Goal: Task Accomplishment & Management: Use online tool/utility

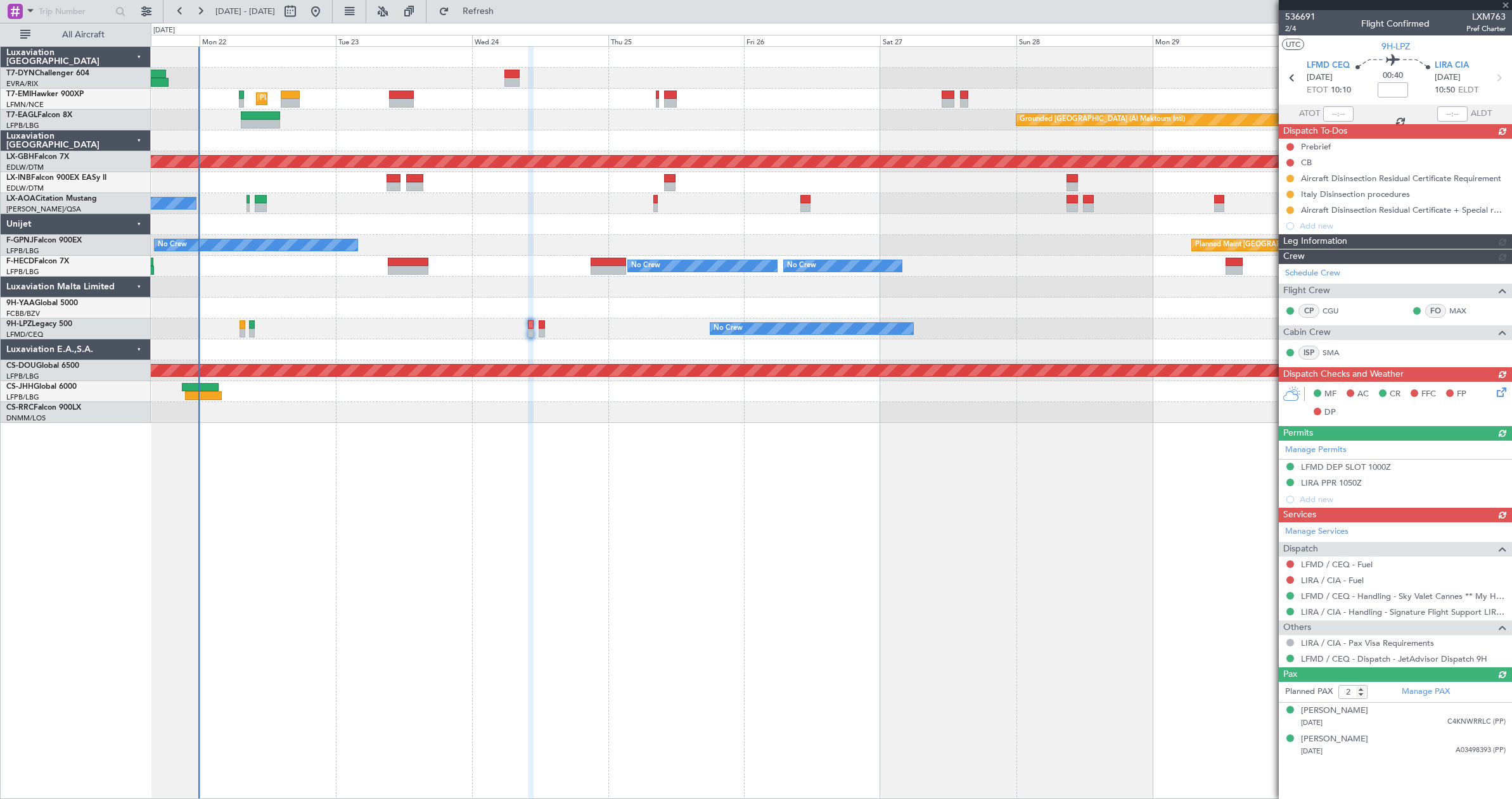
click at [770, 101] on div "Planned Maint [GEOGRAPHIC_DATA] Grounded [GEOGRAPHIC_DATA] (Al Maktoum Intl) Un…" at bounding box center [831, 234] width 1360 height 376
click at [769, 101] on div "Planned Maint [GEOGRAPHIC_DATA]" at bounding box center [831, 99] width 1360 height 21
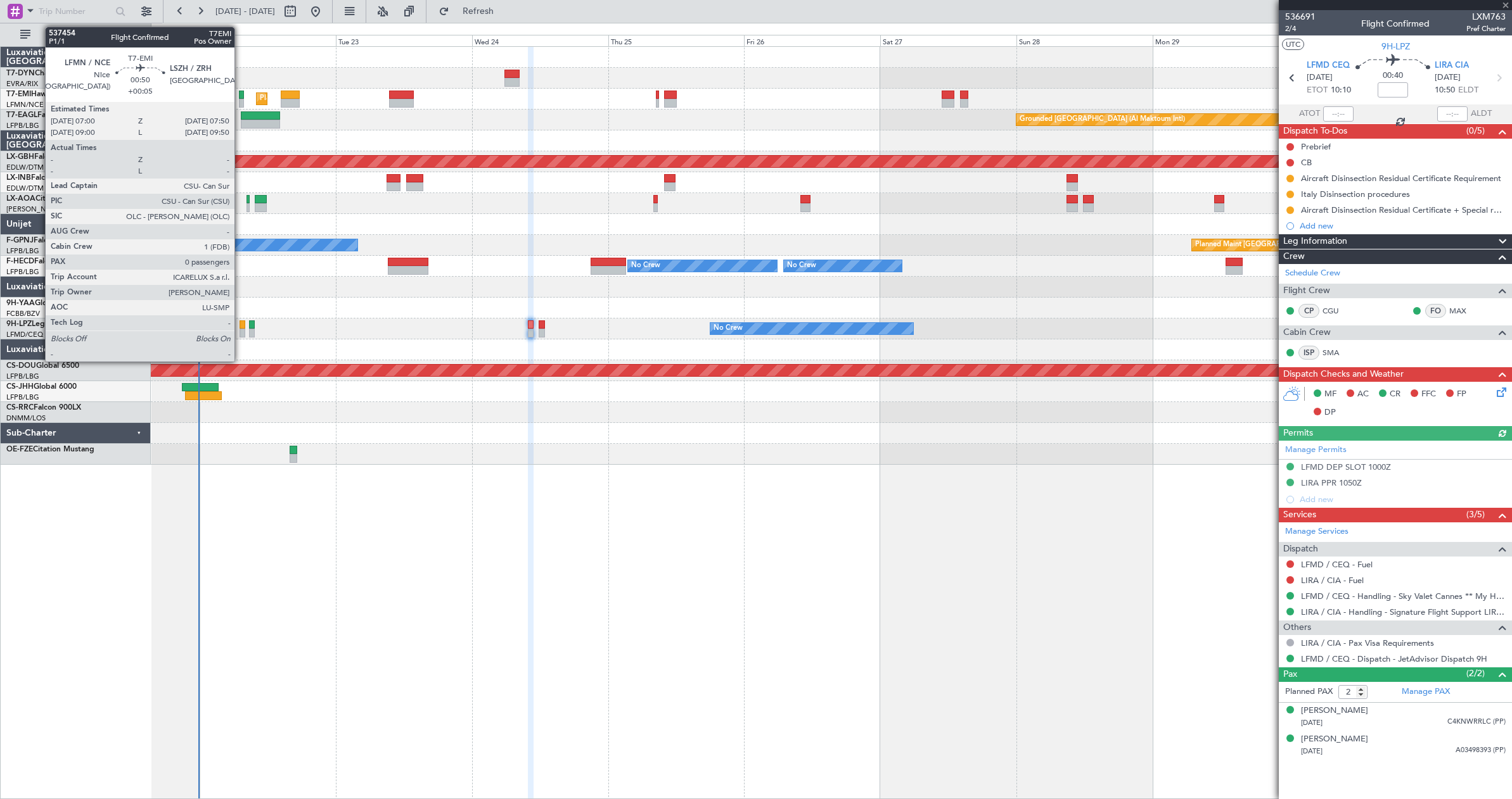
click at [240, 101] on div at bounding box center [241, 103] width 5 height 9
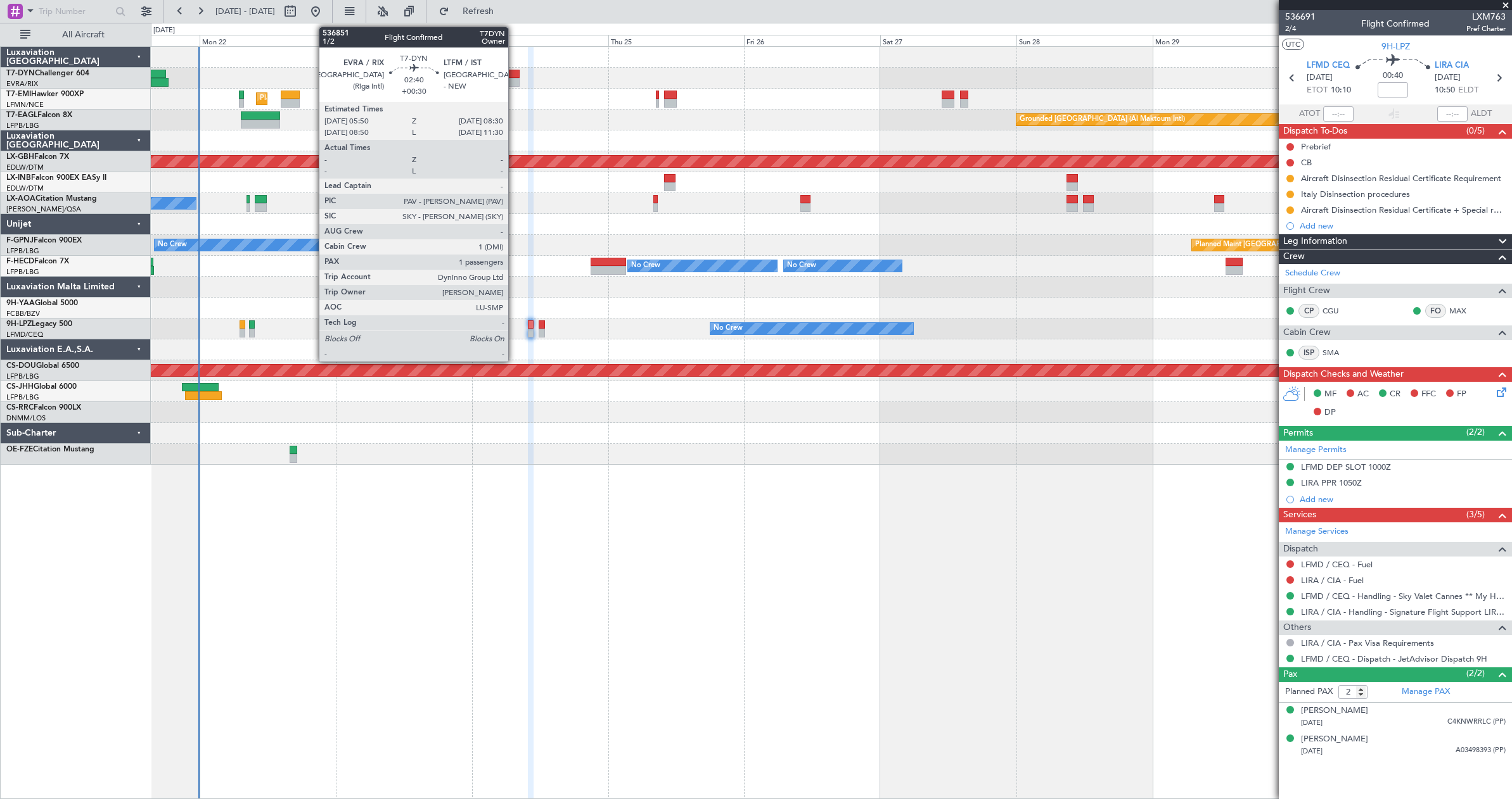
click at [514, 72] on div at bounding box center [511, 73] width 15 height 9
click at [508, 72] on div at bounding box center [511, 73] width 15 height 9
click at [509, 74] on div at bounding box center [511, 73] width 15 height 9
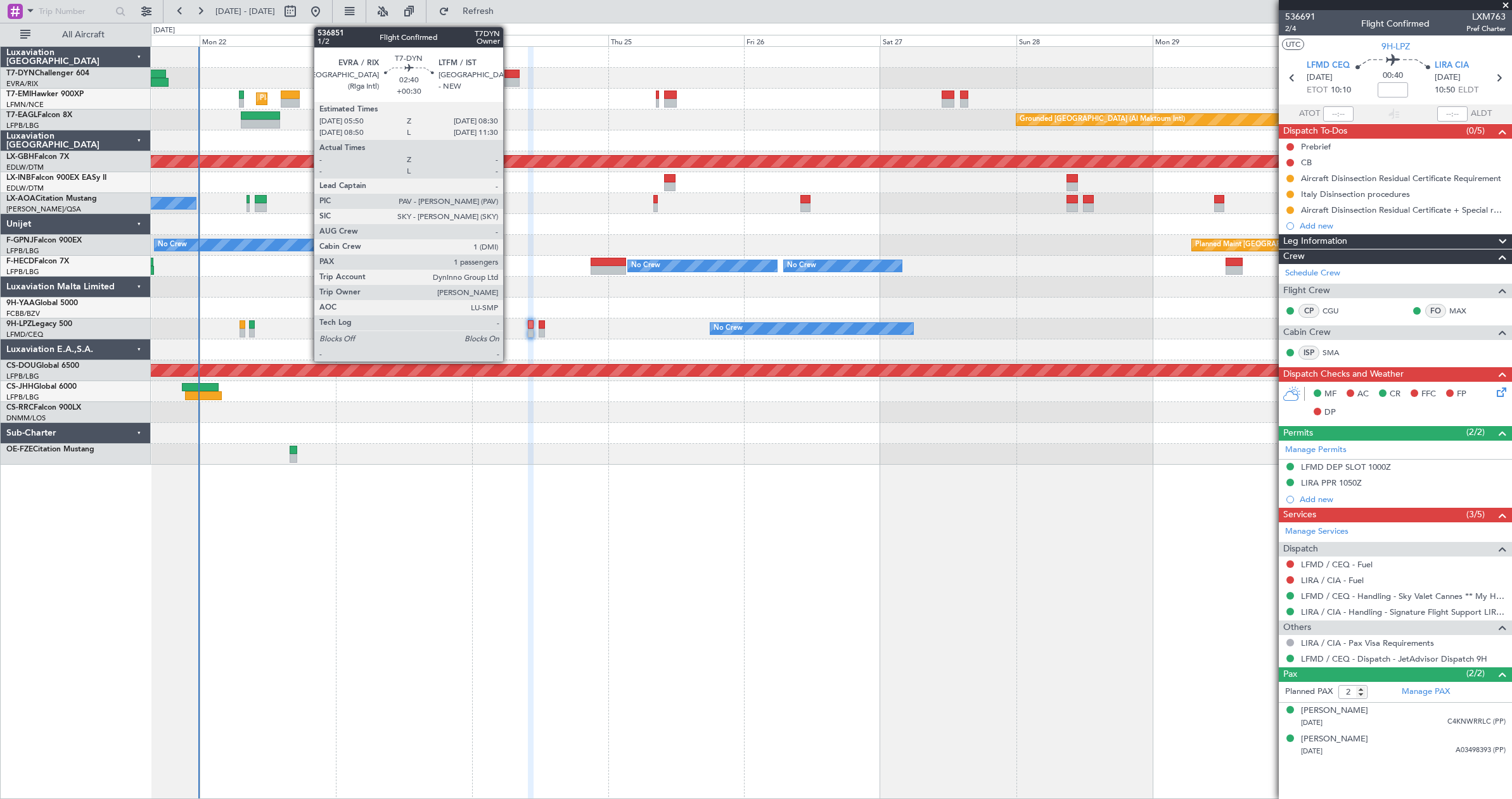
click at [509, 74] on div at bounding box center [511, 73] width 15 height 9
click at [513, 73] on div at bounding box center [511, 73] width 15 height 9
click at [507, 72] on div at bounding box center [511, 73] width 15 height 9
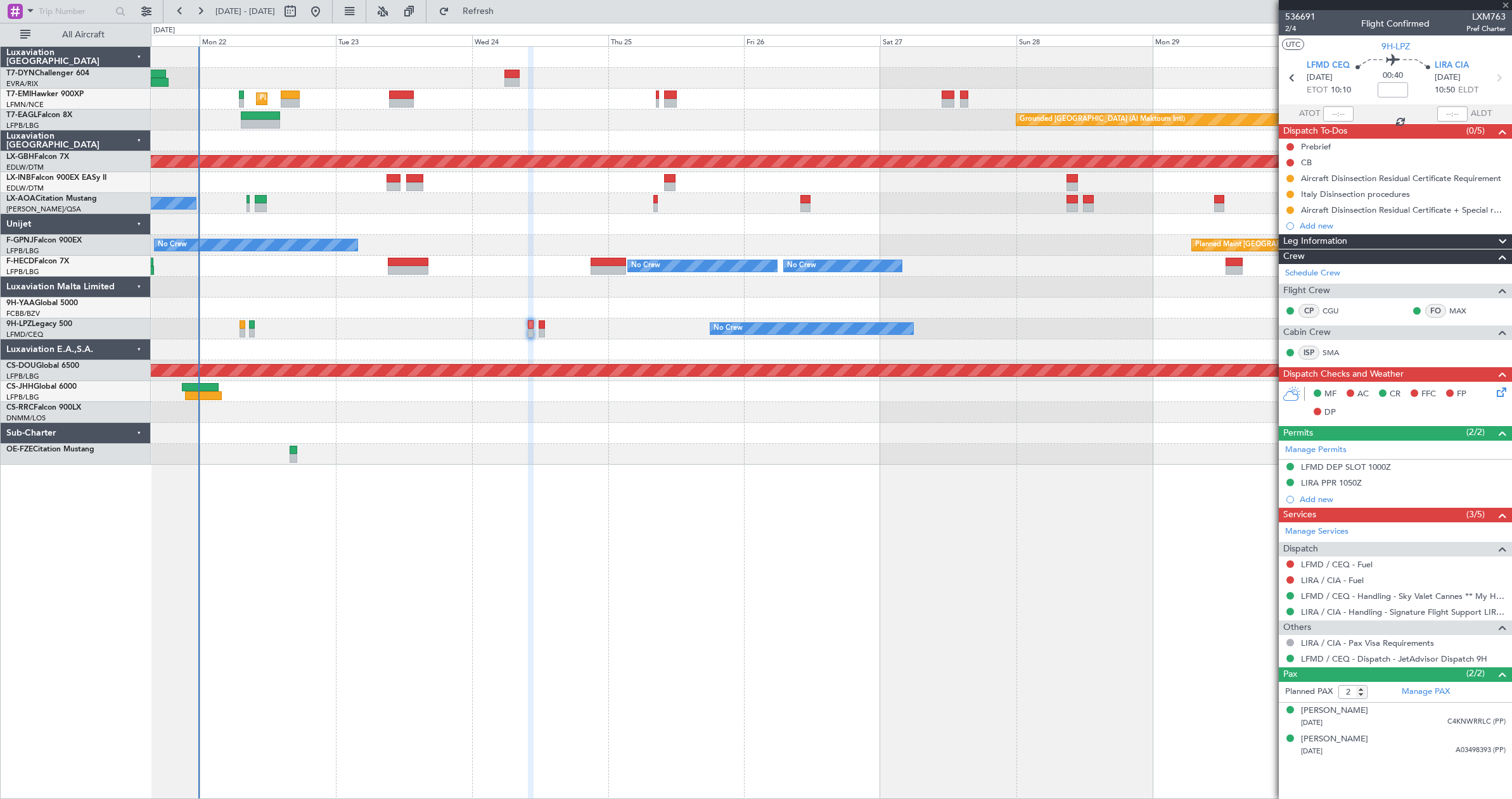
type input "+00:30"
type input "1"
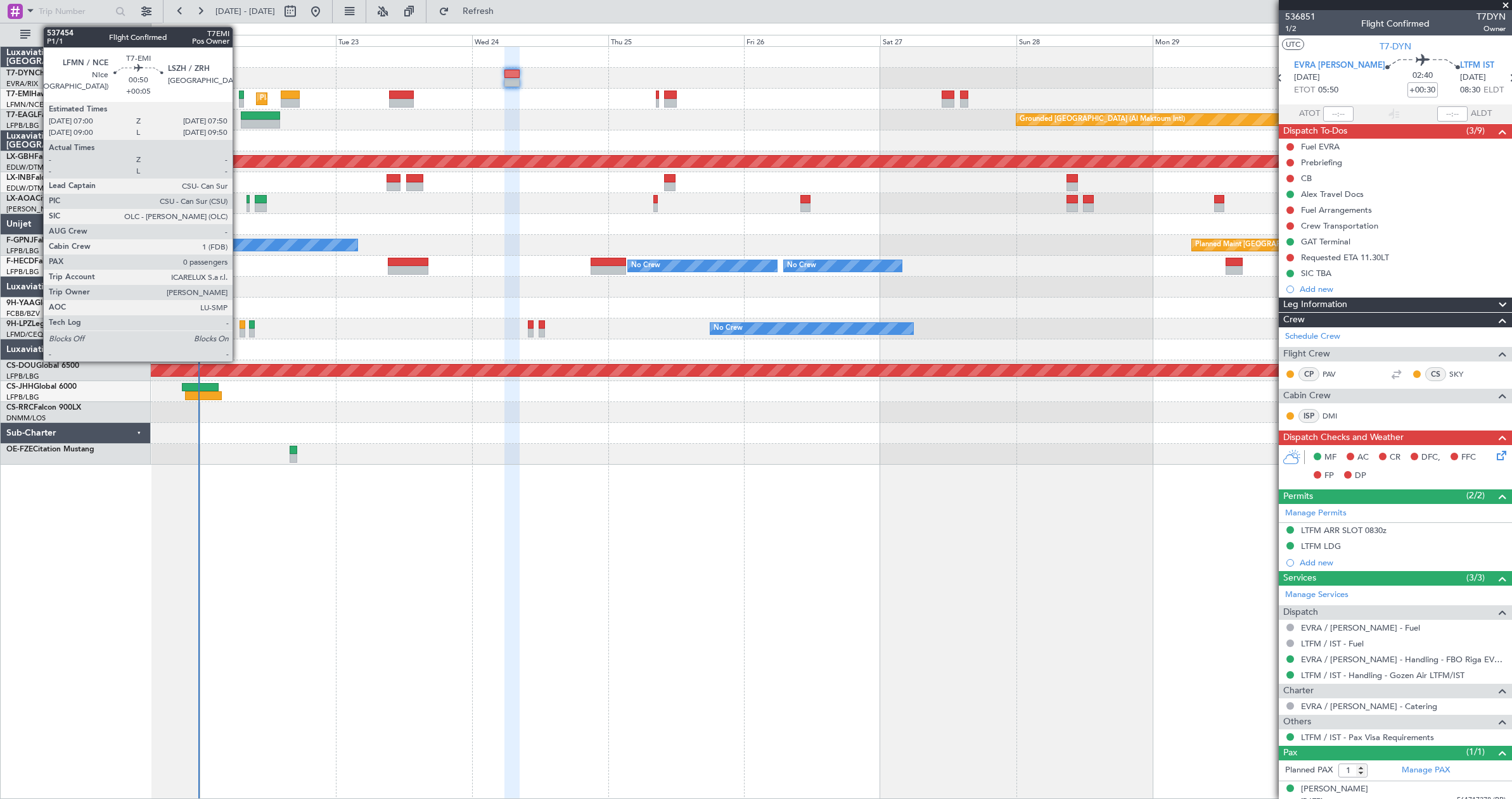
click at [239, 95] on div at bounding box center [241, 95] width 5 height 9
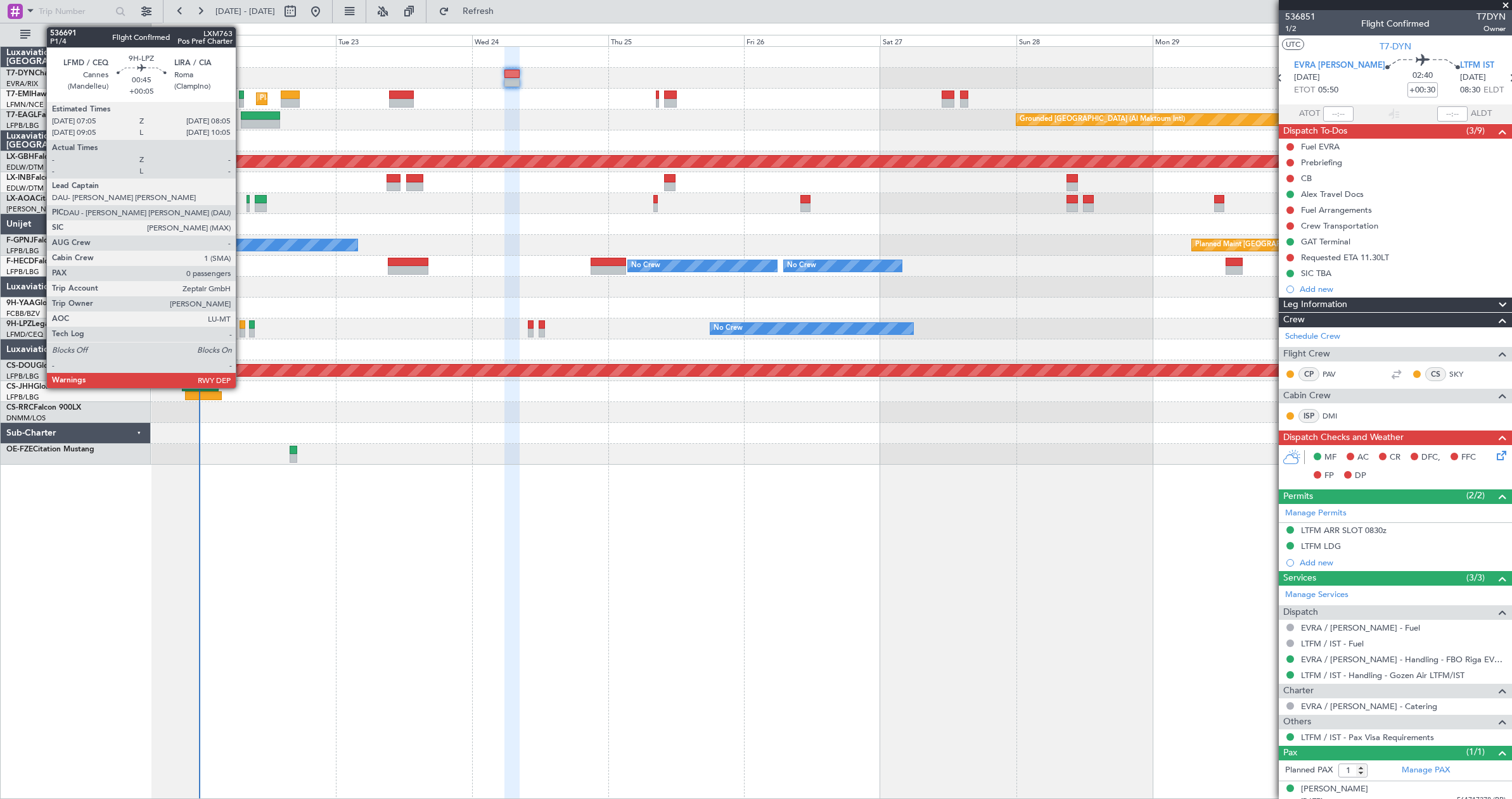
click at [242, 327] on div at bounding box center [242, 324] width 6 height 9
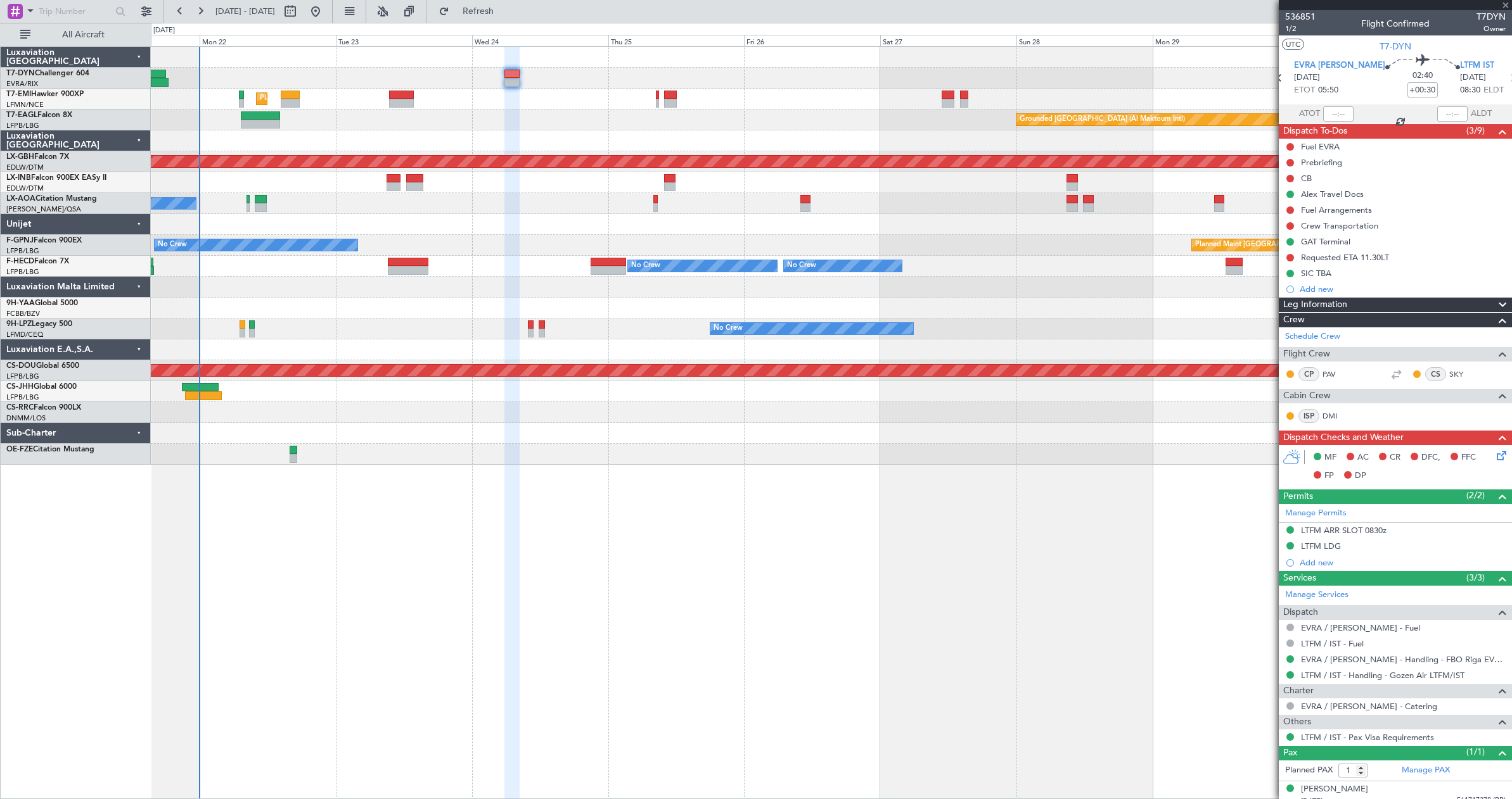
type input "+00:05"
type input "0"
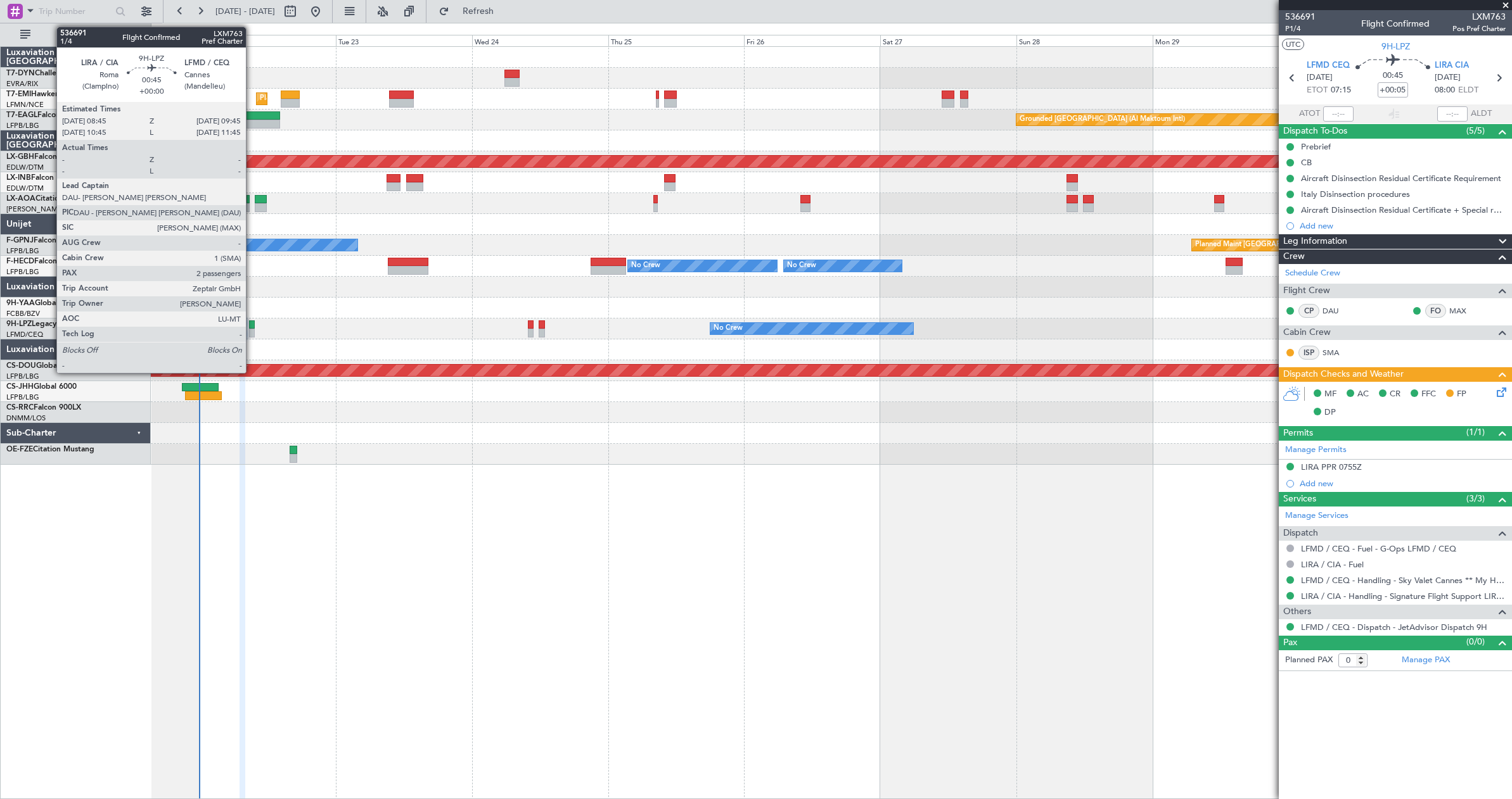
click at [251, 324] on div at bounding box center [251, 324] width 6 height 9
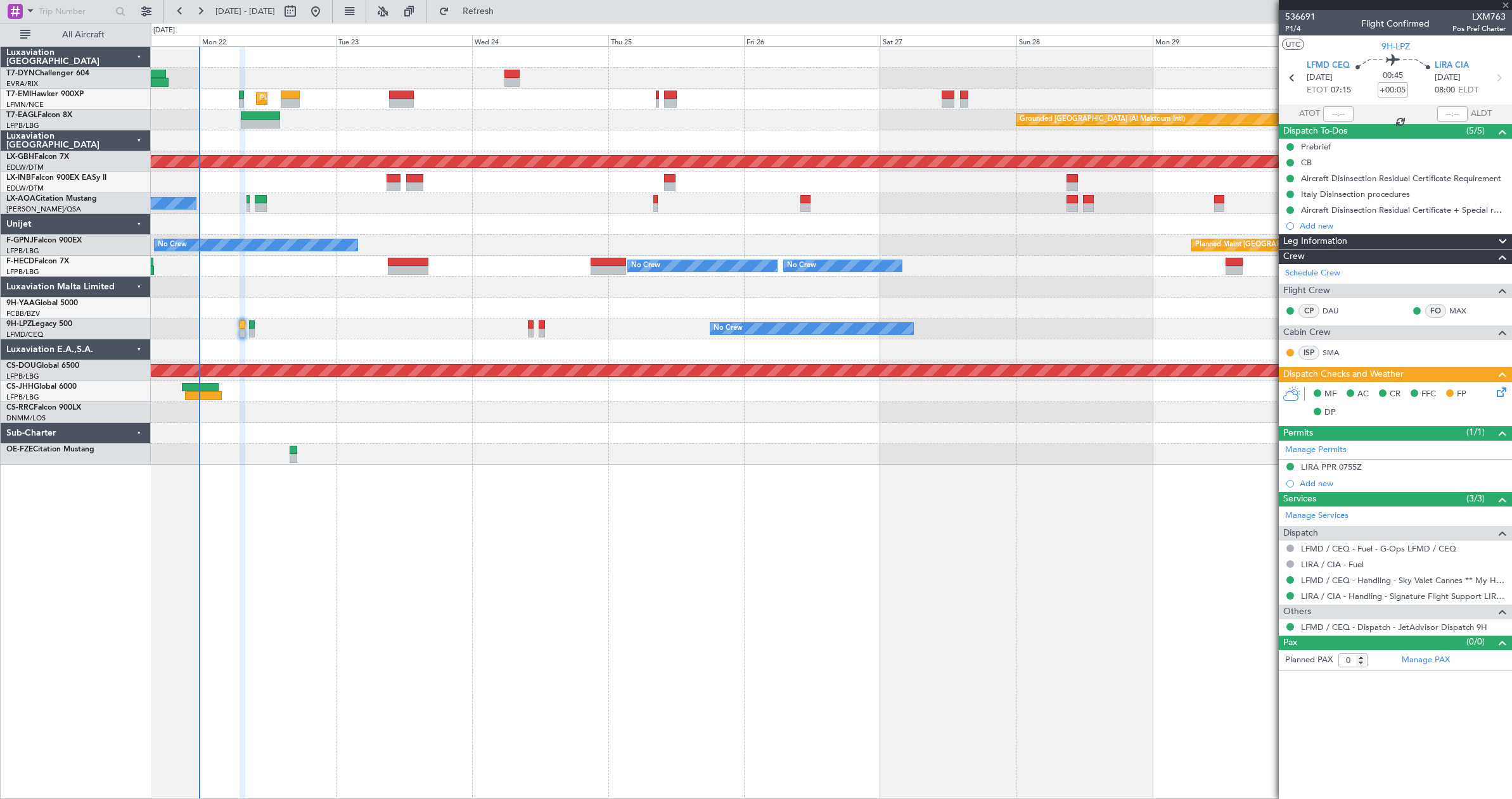
type input "2"
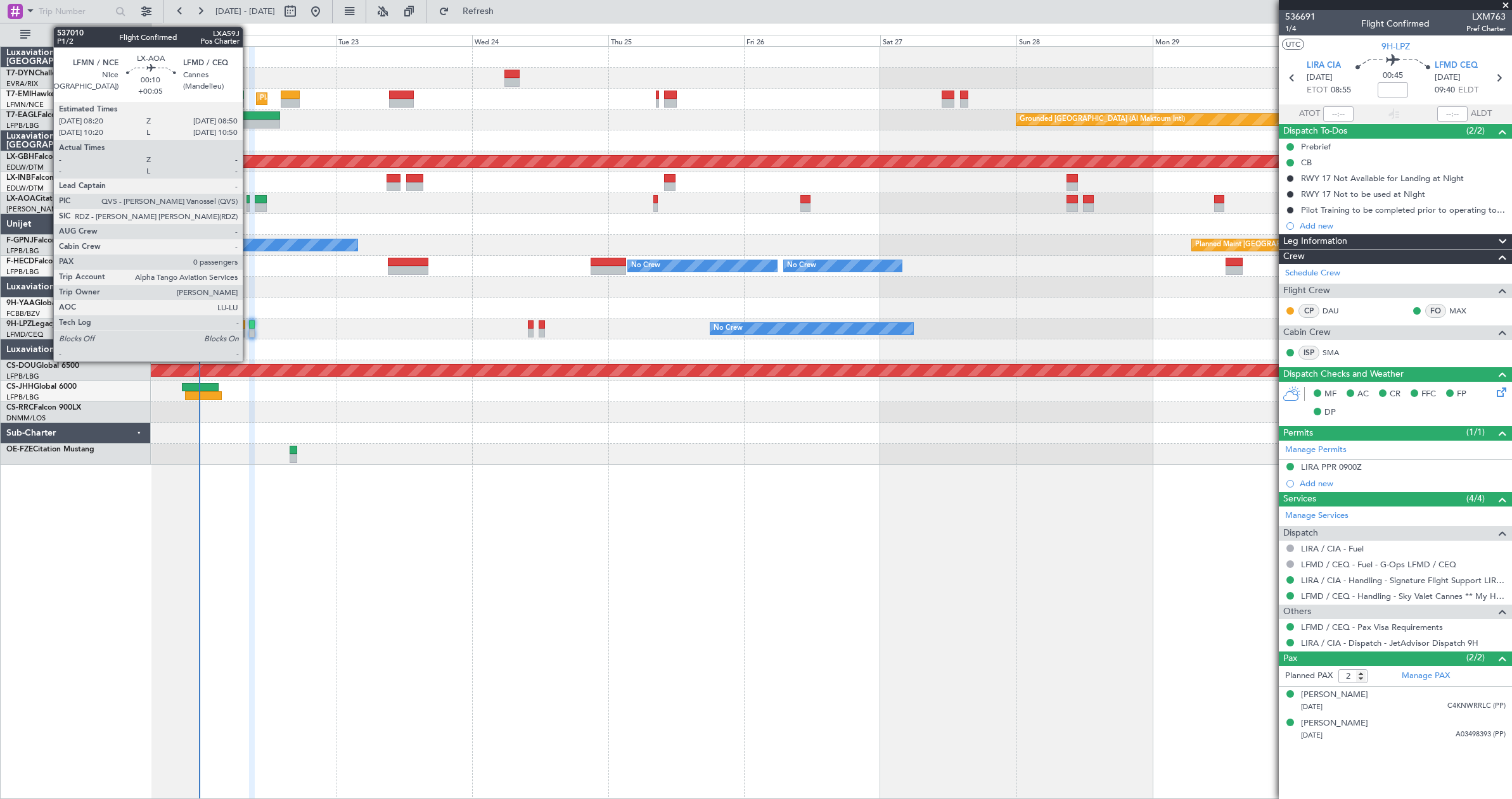
click at [248, 200] on div at bounding box center [248, 199] width 3 height 9
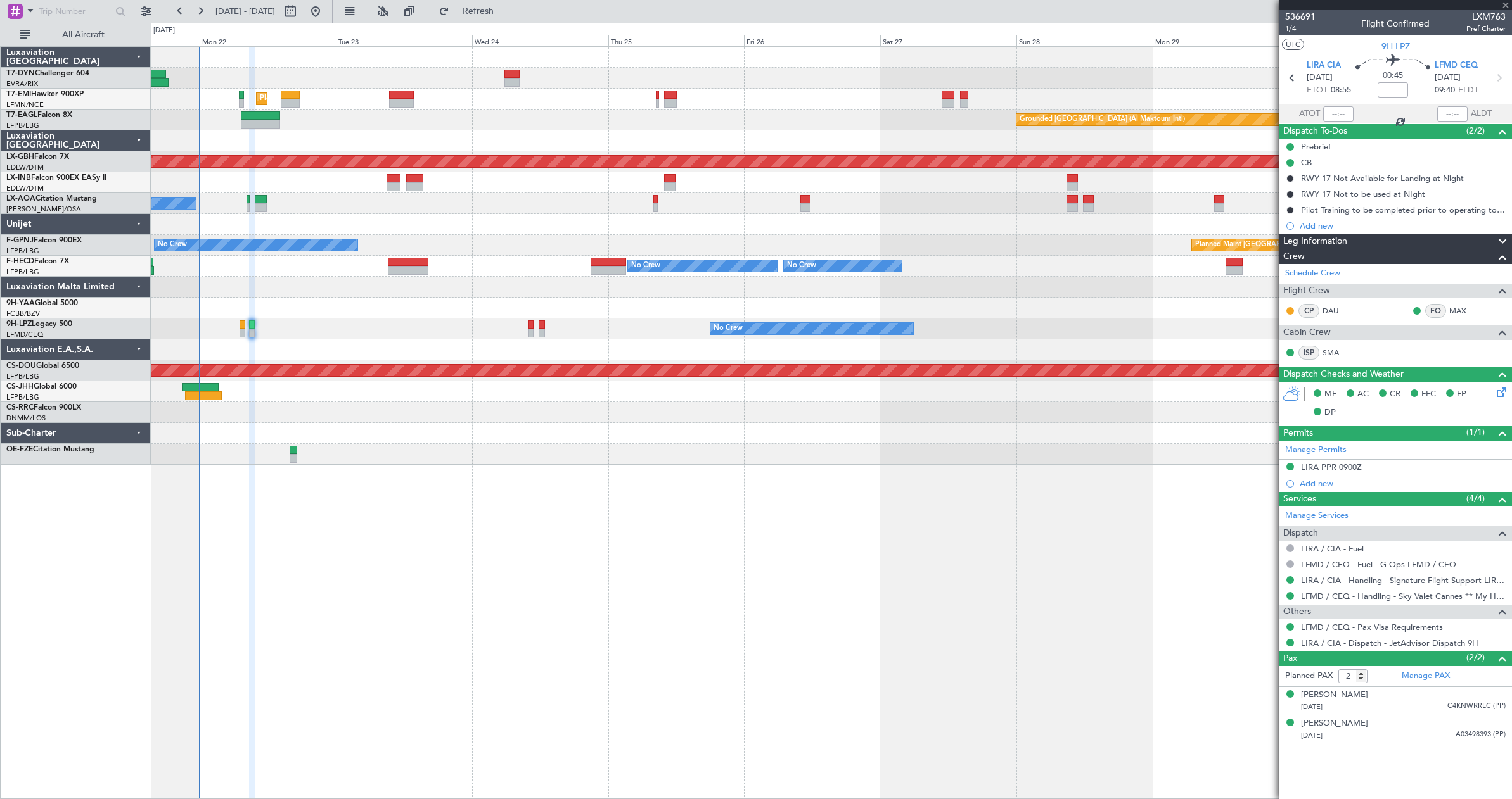
type input "+00:05"
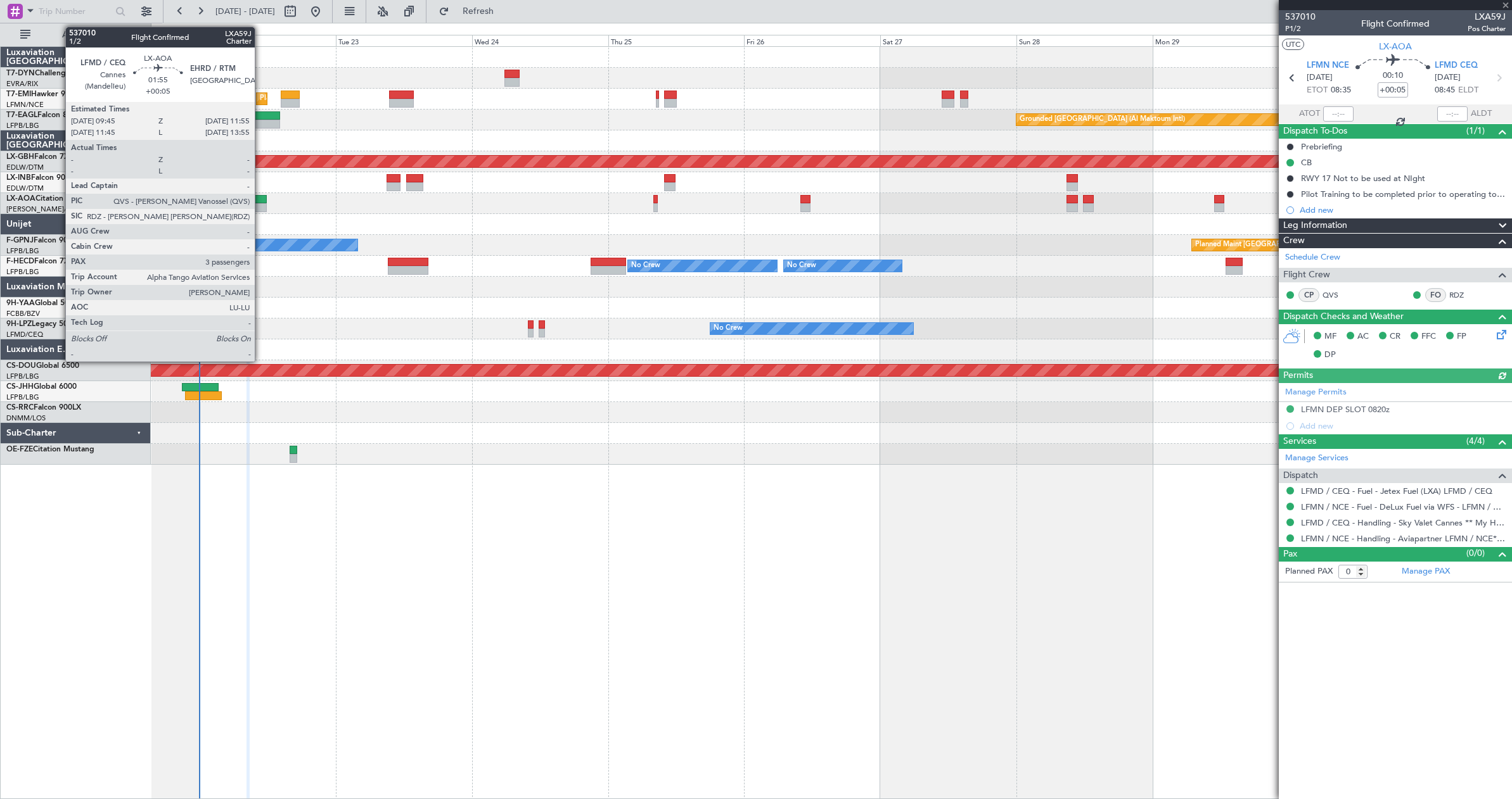
click at [261, 201] on div at bounding box center [261, 199] width 13 height 9
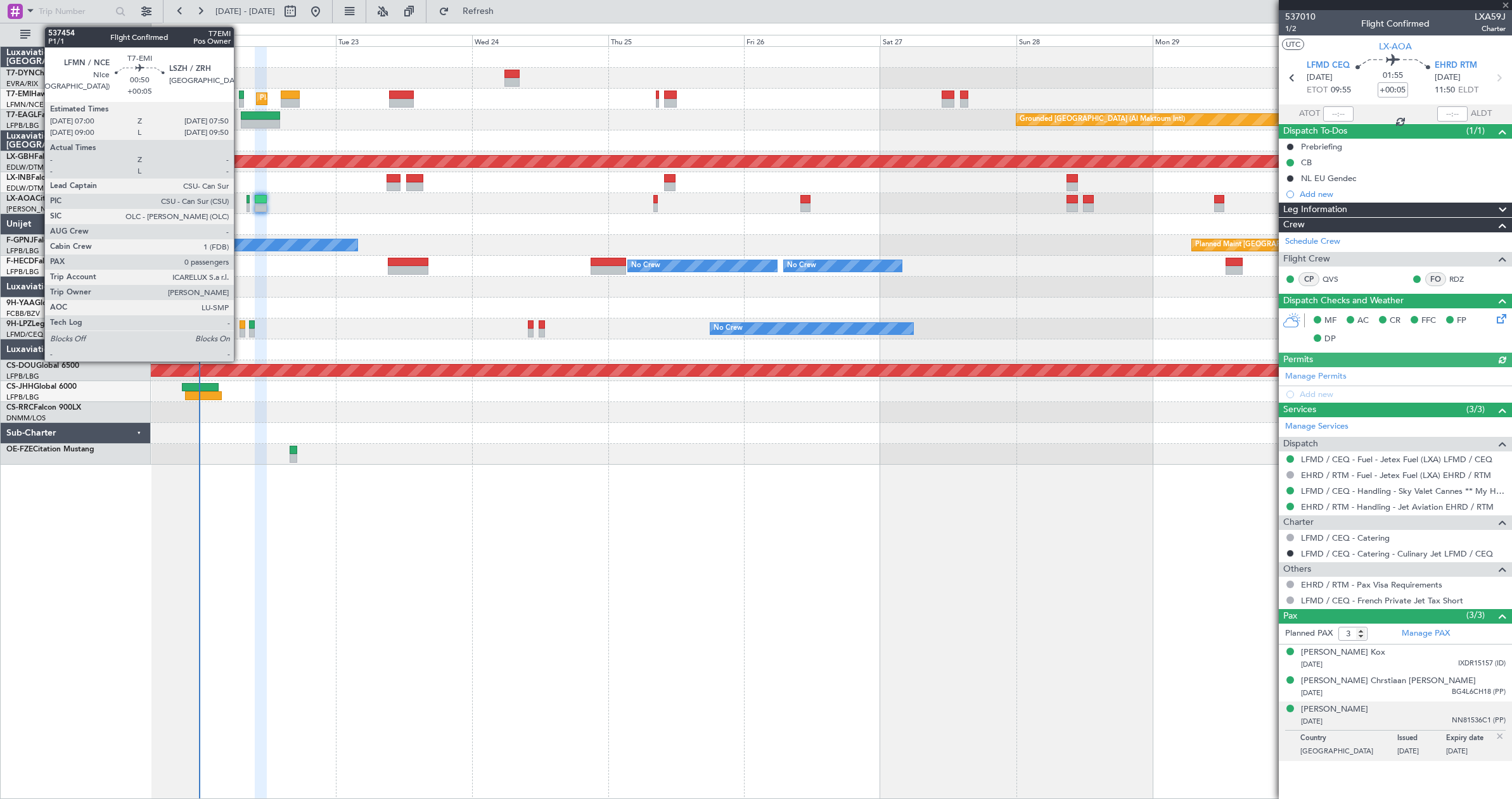
click at [239, 93] on div at bounding box center [241, 95] width 5 height 9
click at [243, 93] on div at bounding box center [241, 95] width 5 height 9
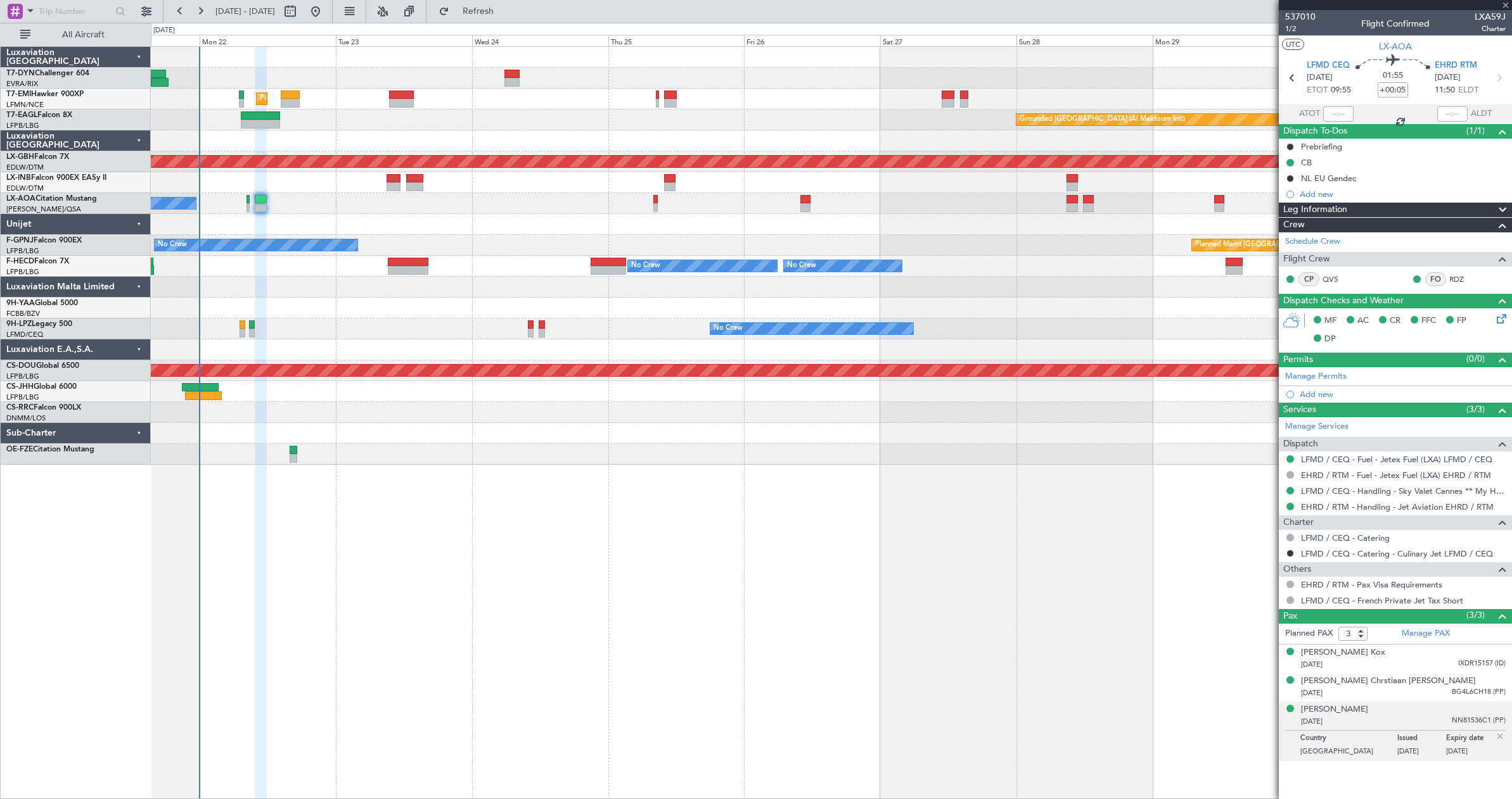
type input "0"
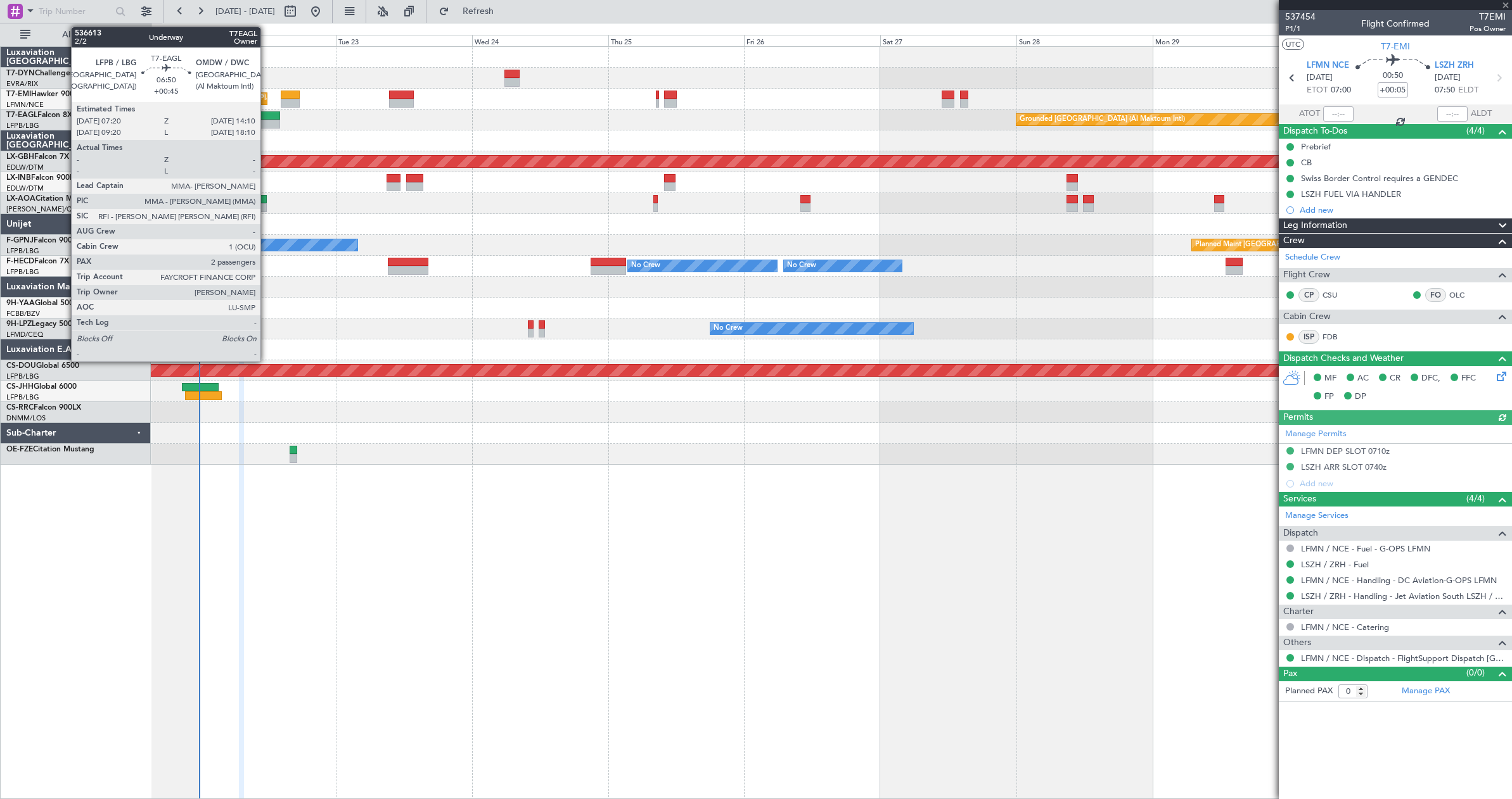
click at [266, 118] on div at bounding box center [261, 115] width 39 height 9
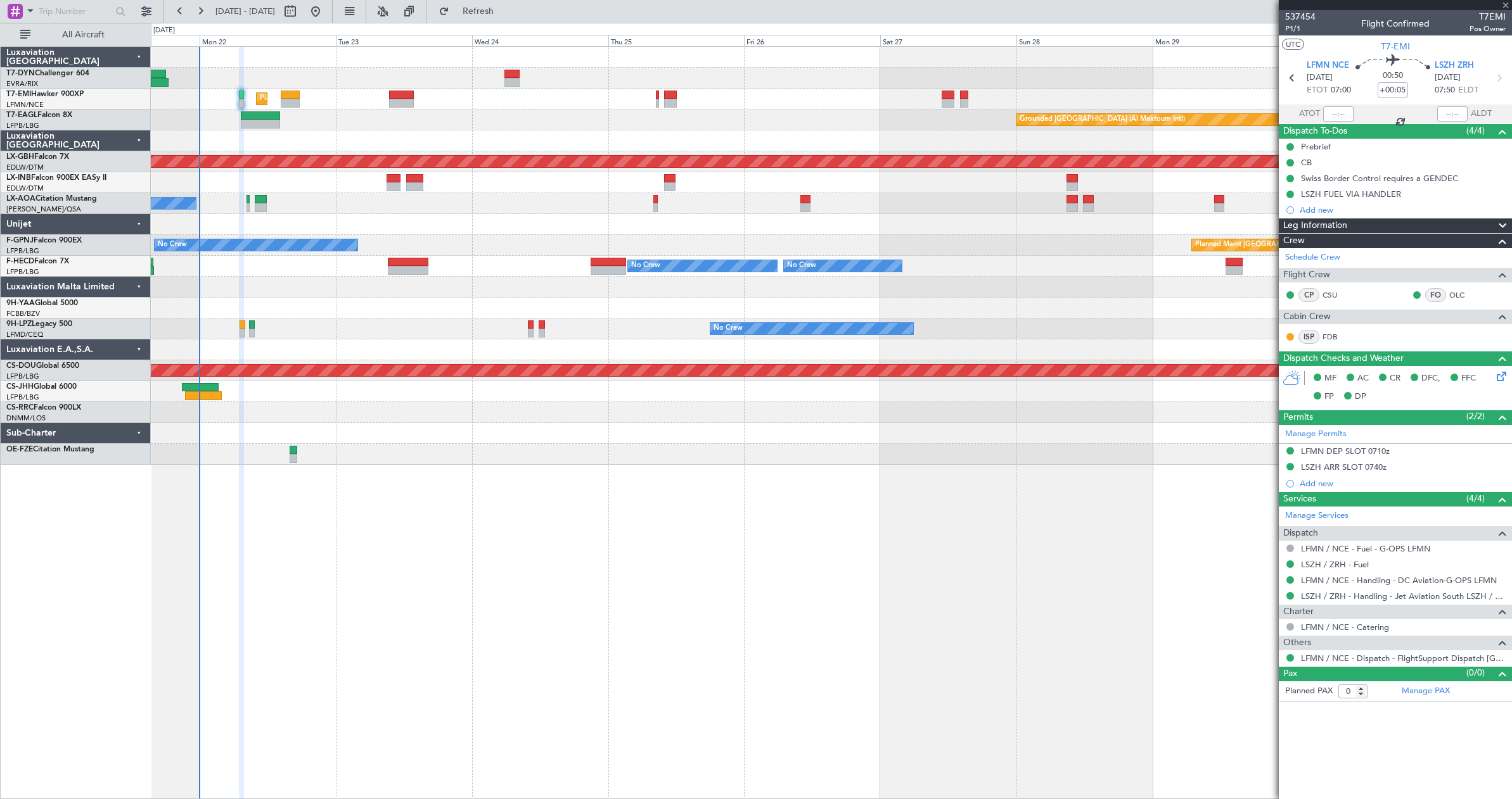
type input "+00:45"
type input "2"
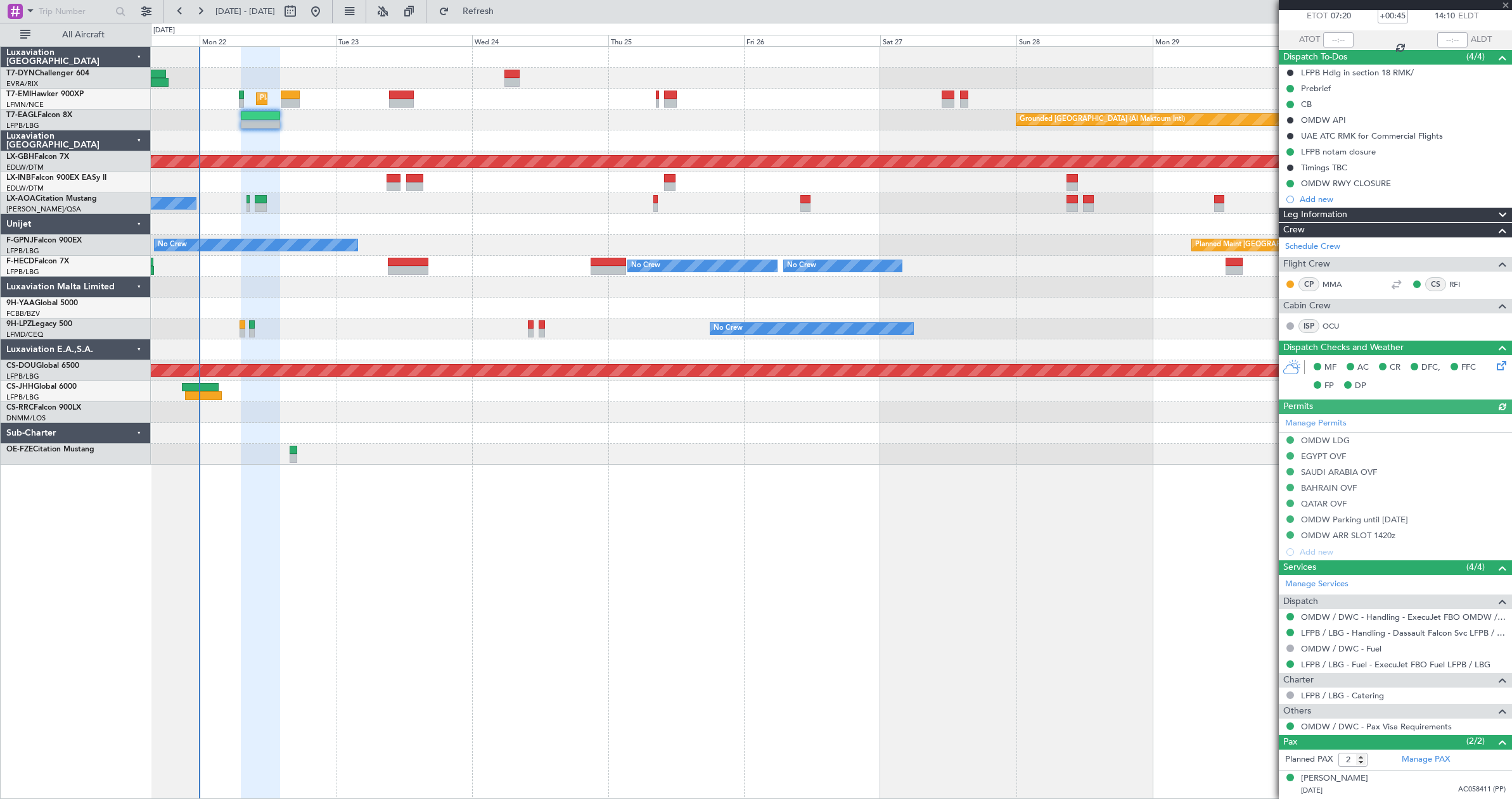
scroll to position [102, 0]
